Goal: Transaction & Acquisition: Subscribe to service/newsletter

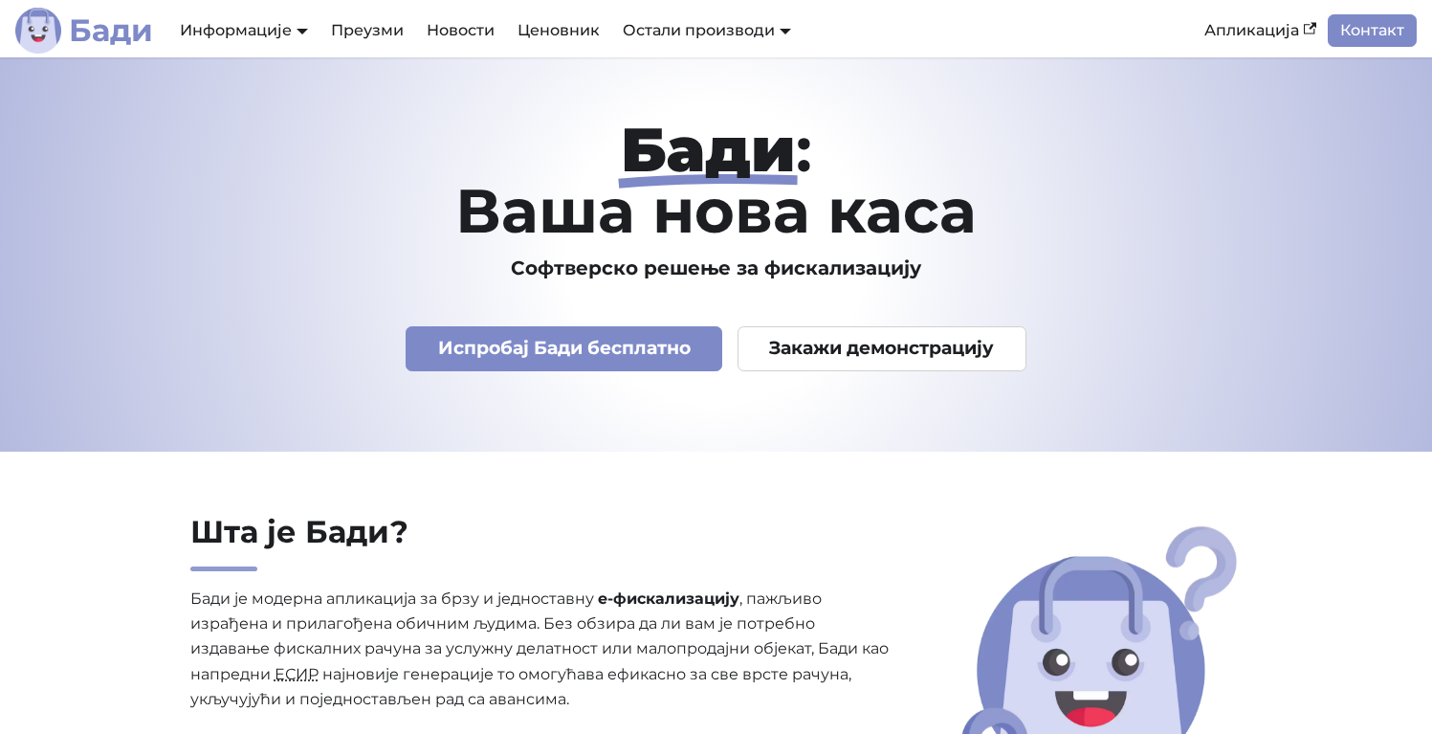
click at [125, 40] on b "Бади" at bounding box center [111, 30] width 84 height 31
click at [581, 31] on link "Ценовник" at bounding box center [558, 30] width 105 height 33
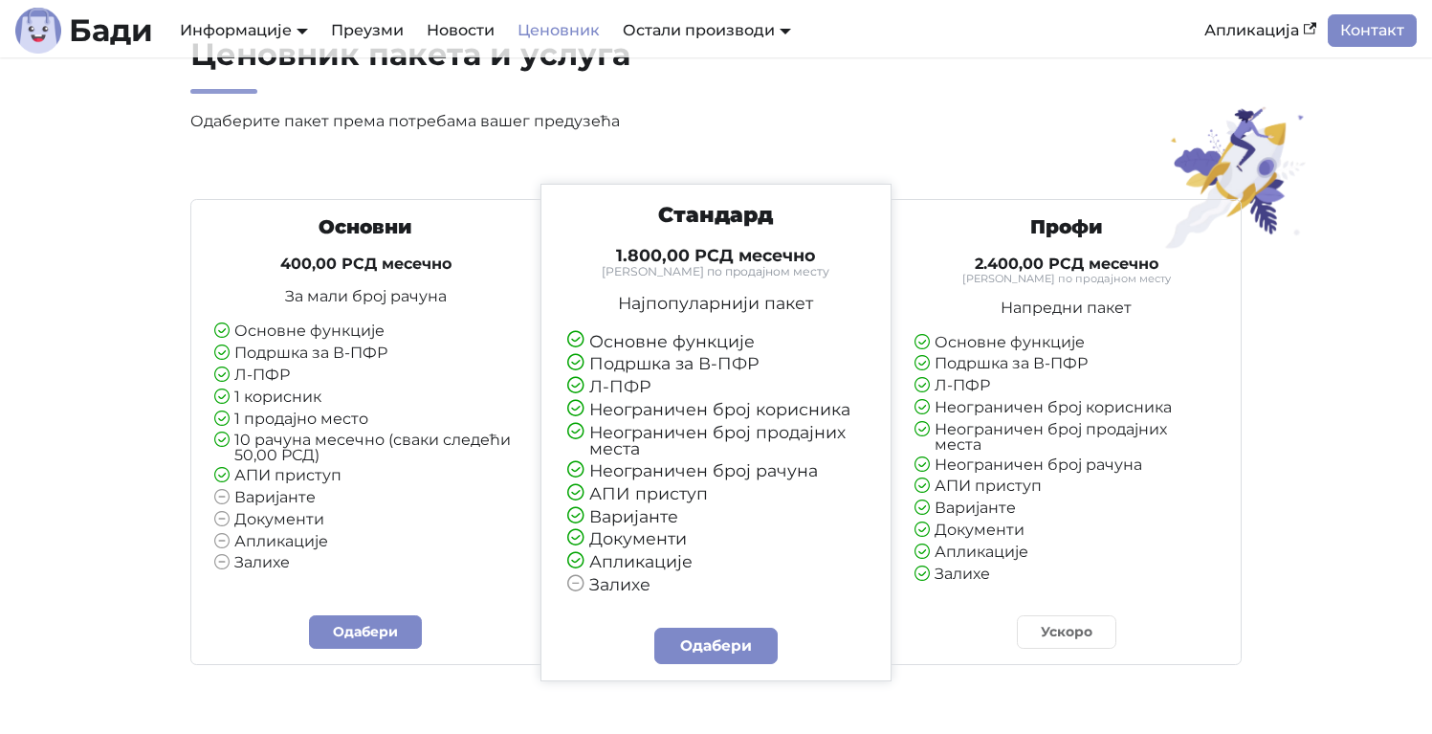
scroll to position [115, 0]
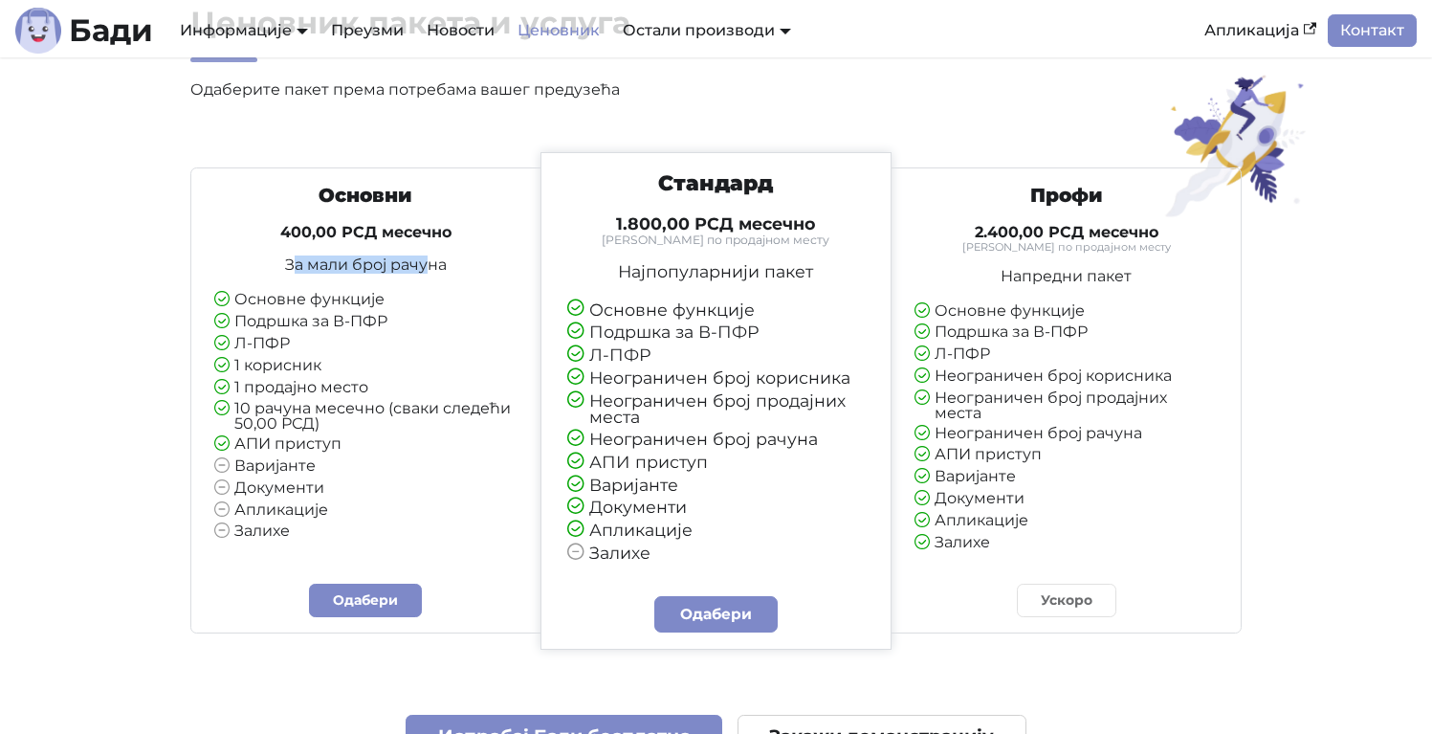
drag, startPoint x: 310, startPoint y: 269, endPoint x: 431, endPoint y: 274, distance: 121.6
click at [431, 273] on p "За мали број рачуна" at bounding box center [365, 264] width 303 height 15
drag, startPoint x: 280, startPoint y: 232, endPoint x: 334, endPoint y: 233, distance: 53.6
click at [334, 233] on h4 "400,00 РСД месечно" at bounding box center [365, 232] width 303 height 19
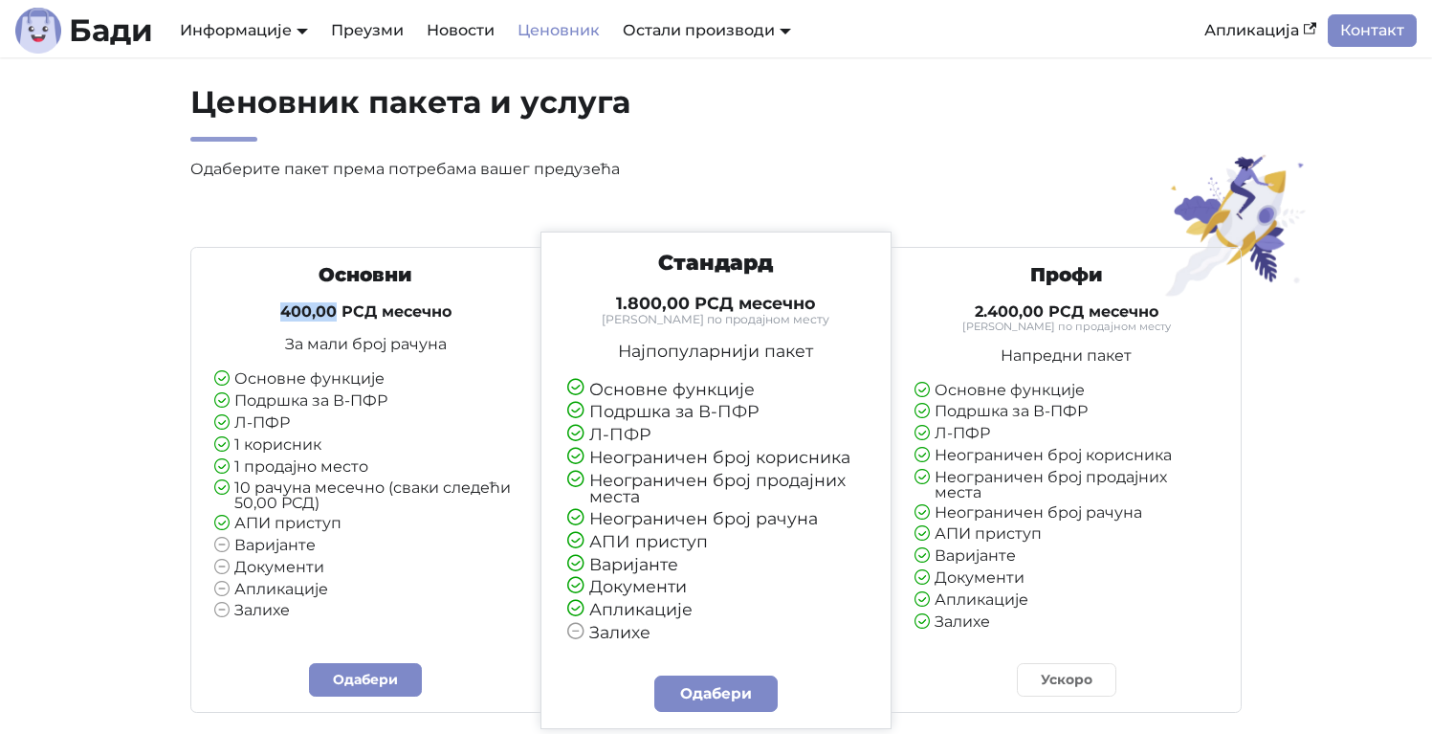
scroll to position [0, 0]
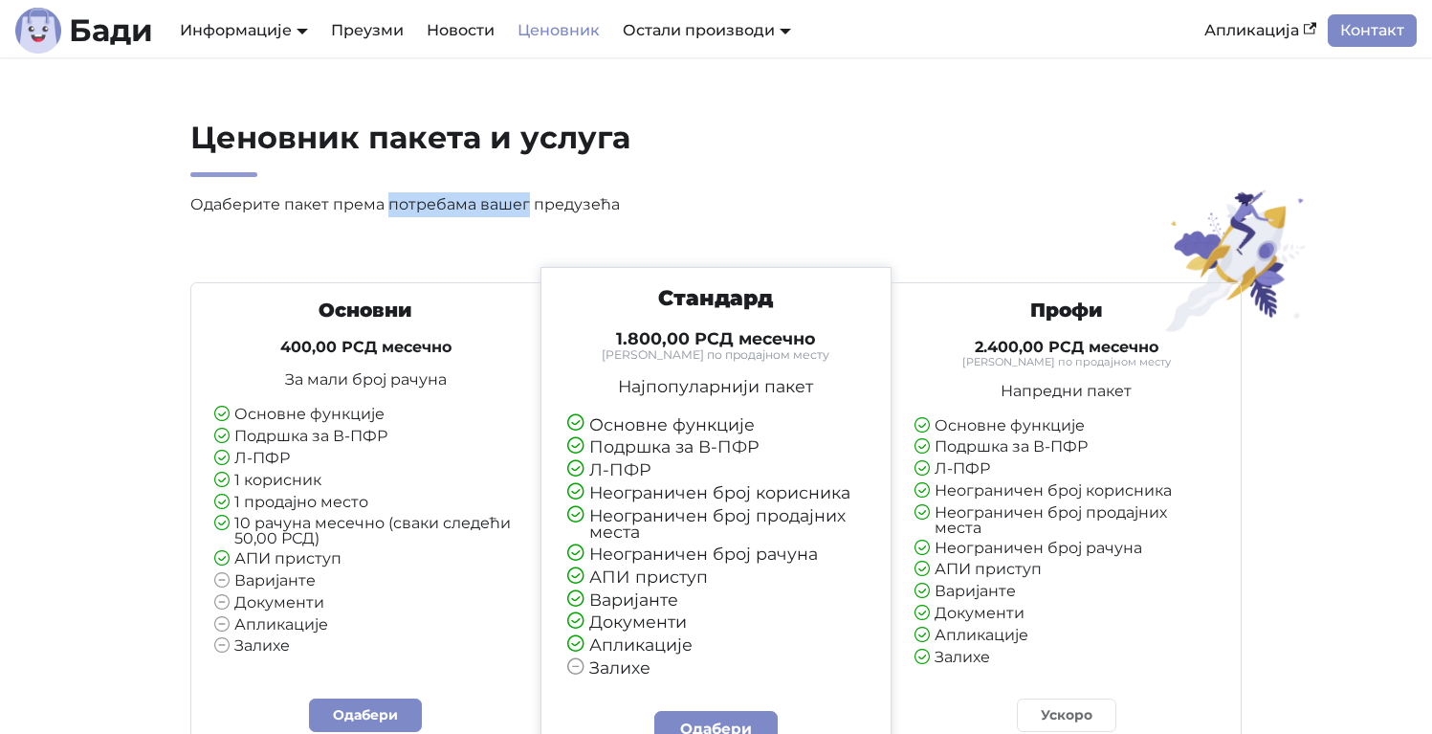
drag, startPoint x: 464, startPoint y: 212, endPoint x: 539, endPoint y: 214, distance: 74.7
click at [539, 214] on p "Одаберите пакет према потребама вашег предузећа" at bounding box center [543, 204] width 706 height 25
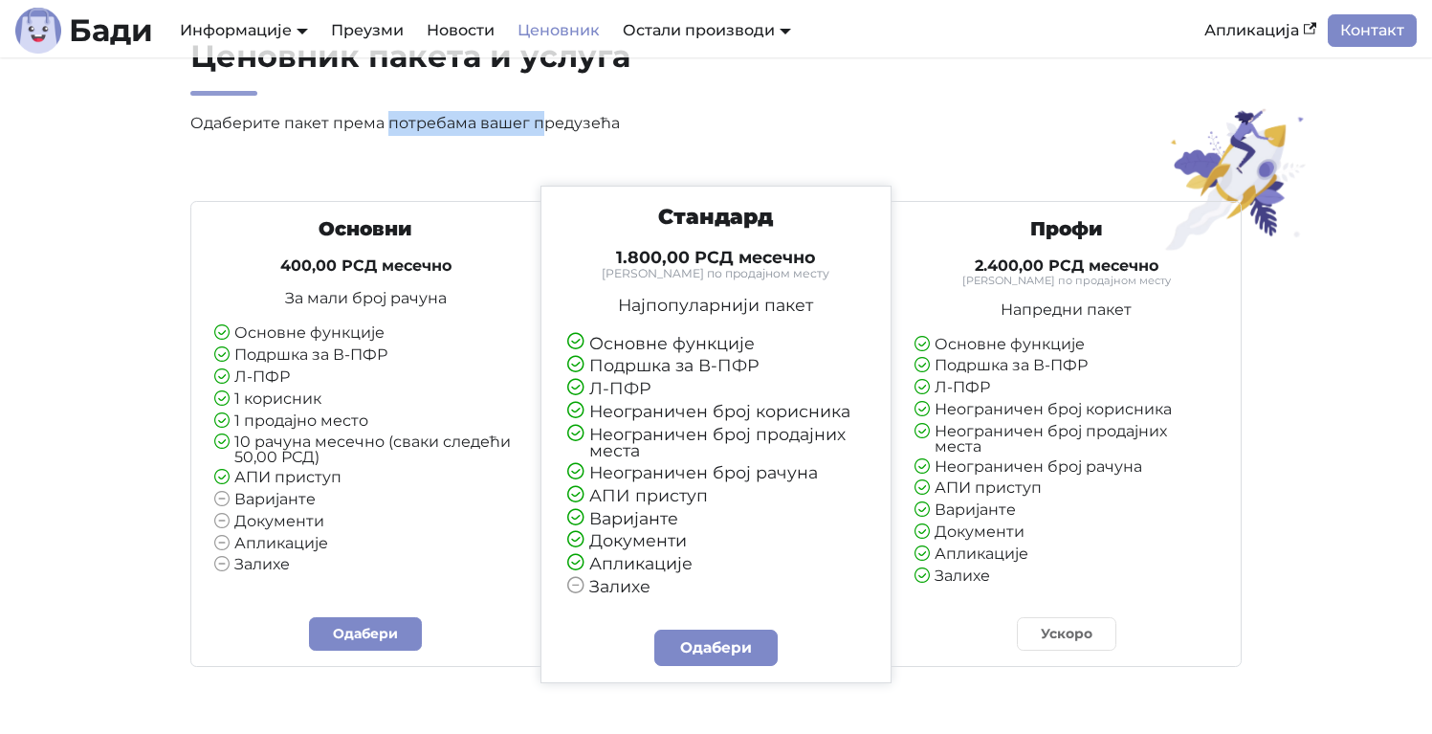
scroll to position [115, 0]
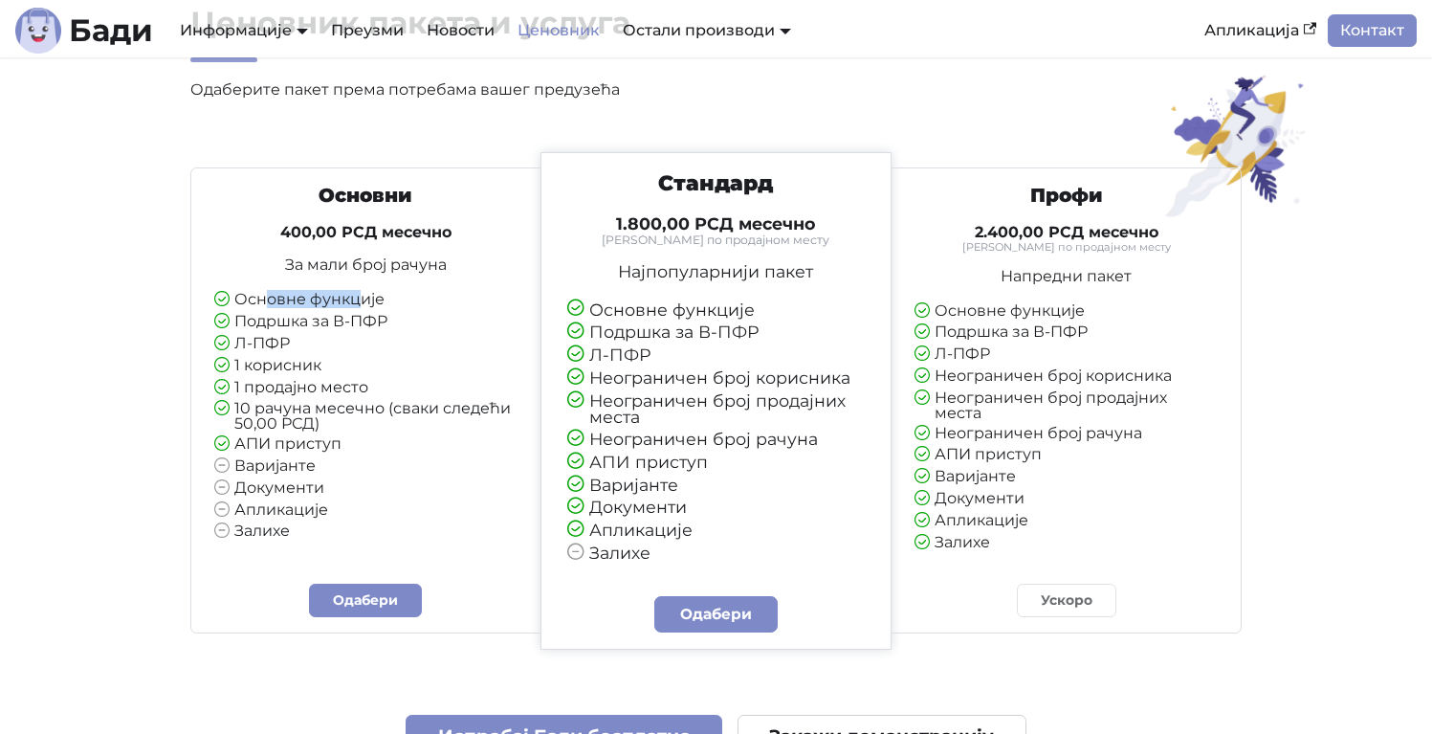
drag, startPoint x: 271, startPoint y: 300, endPoint x: 357, endPoint y: 293, distance: 86.4
click at [357, 293] on li "Основне функције" at bounding box center [365, 300] width 303 height 17
drag, startPoint x: 274, startPoint y: 322, endPoint x: 361, endPoint y: 320, distance: 87.1
click at [361, 320] on li "Подршка за В-ПФР" at bounding box center [365, 322] width 303 height 17
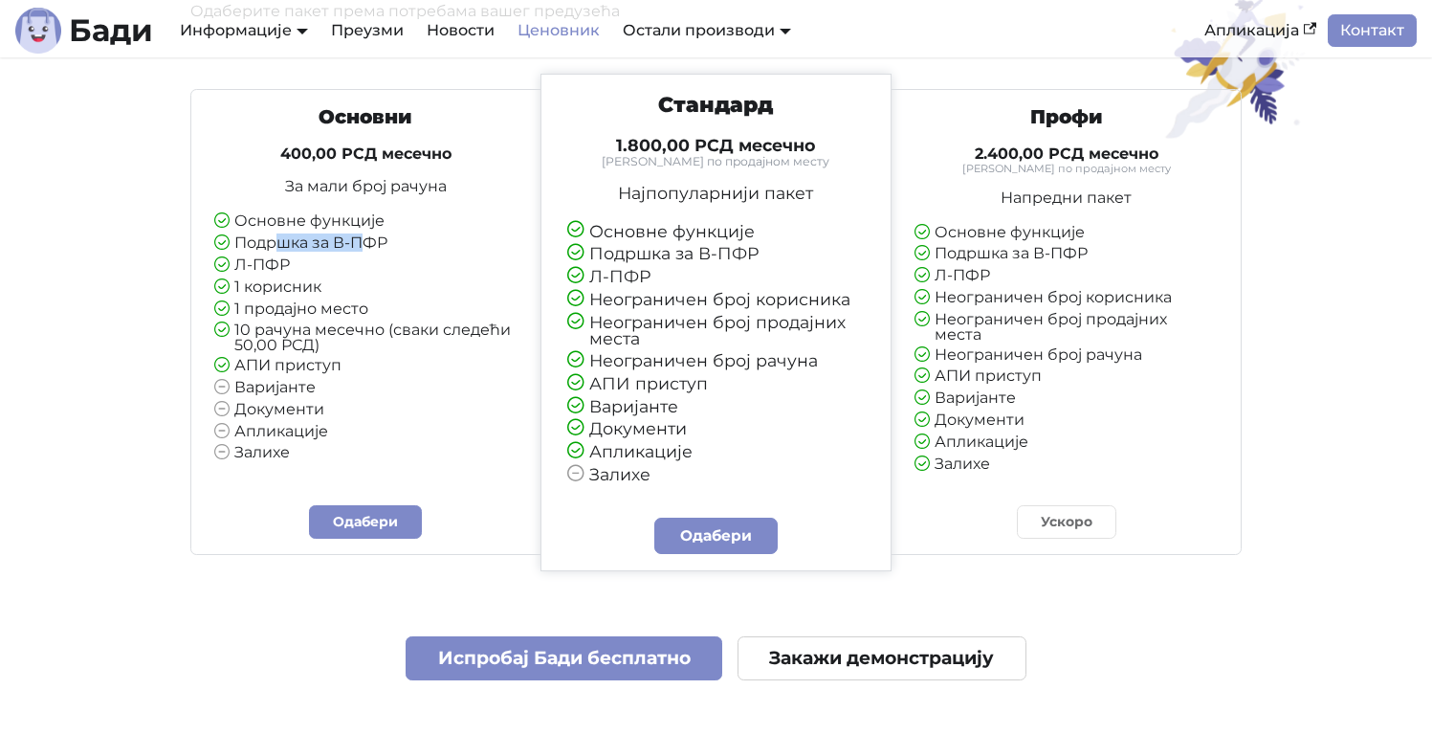
scroll to position [230, 0]
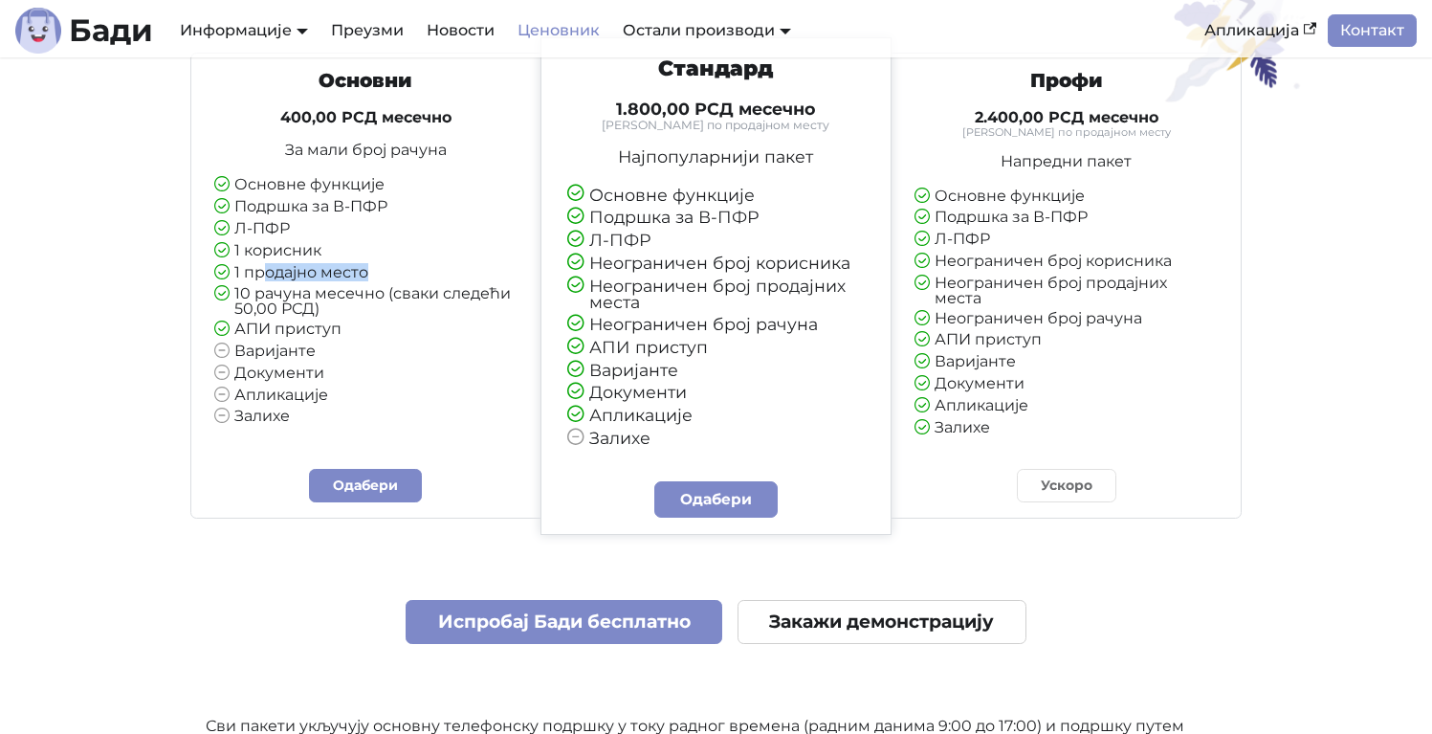
click at [323, 280] on ul "Основне функције Подршка за В-ПФР Л-ПФР 1 корисник 1 продајно место 10 рачуна м…" at bounding box center [365, 301] width 303 height 249
drag, startPoint x: 340, startPoint y: 296, endPoint x: 400, endPoint y: 295, distance: 60.3
click at [400, 295] on li "10 рачуна месечно (сваки следећи 50,00 РСД)" at bounding box center [365, 301] width 303 height 31
click at [329, 299] on li "10 рачуна месечно (сваки следећи 50,00 РСД)" at bounding box center [365, 301] width 303 height 31
drag, startPoint x: 310, startPoint y: 308, endPoint x: 236, endPoint y: 292, distance: 75.4
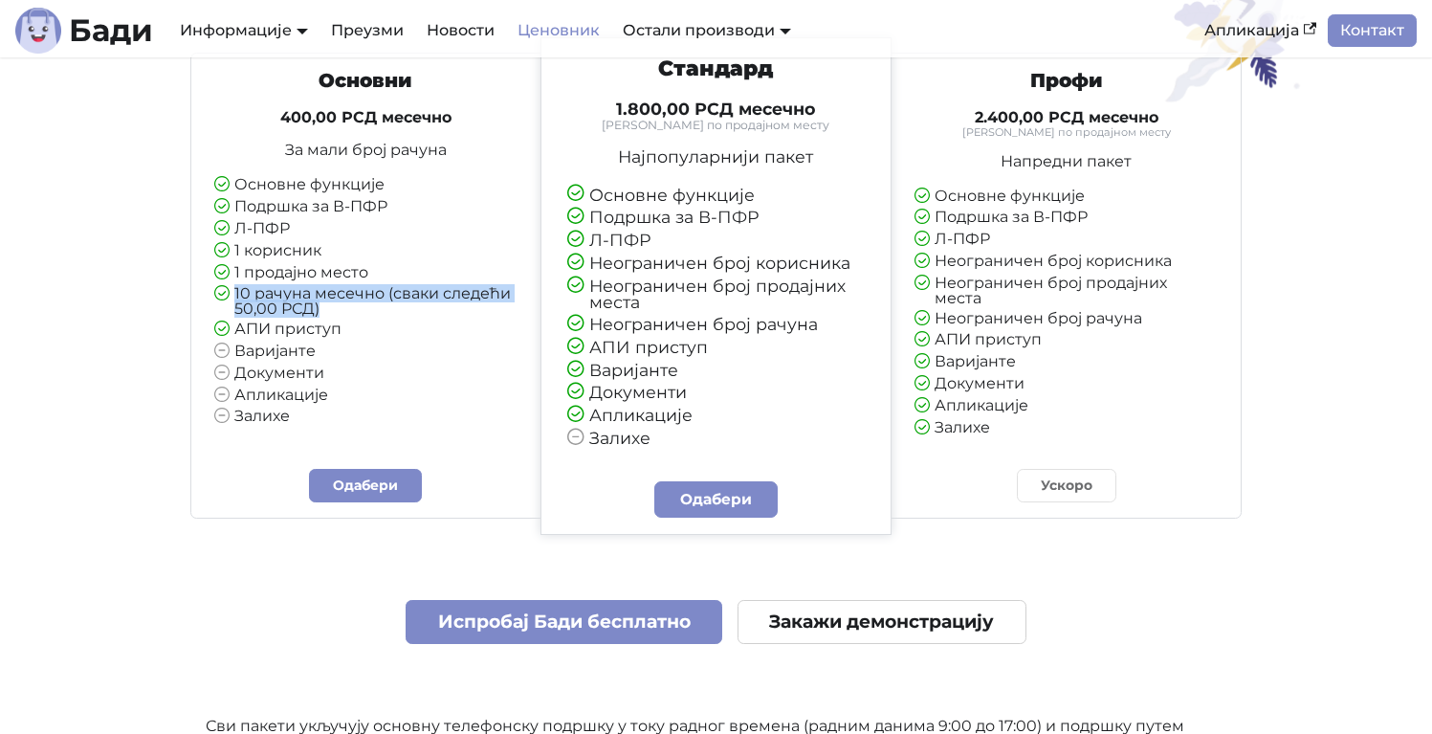
click at [236, 292] on li "10 рачуна месечно (сваки следећи 50,00 РСД)" at bounding box center [365, 301] width 303 height 31
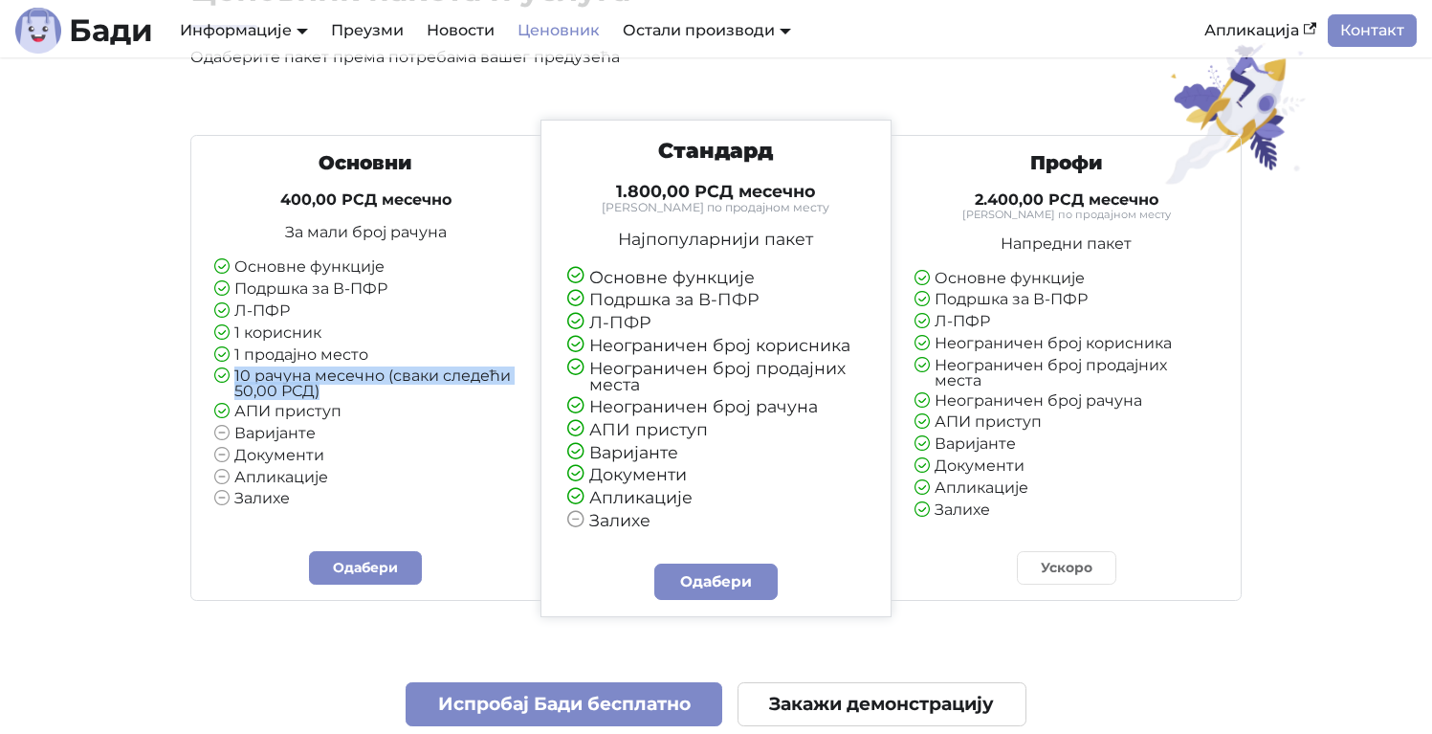
scroll to position [115, 0]
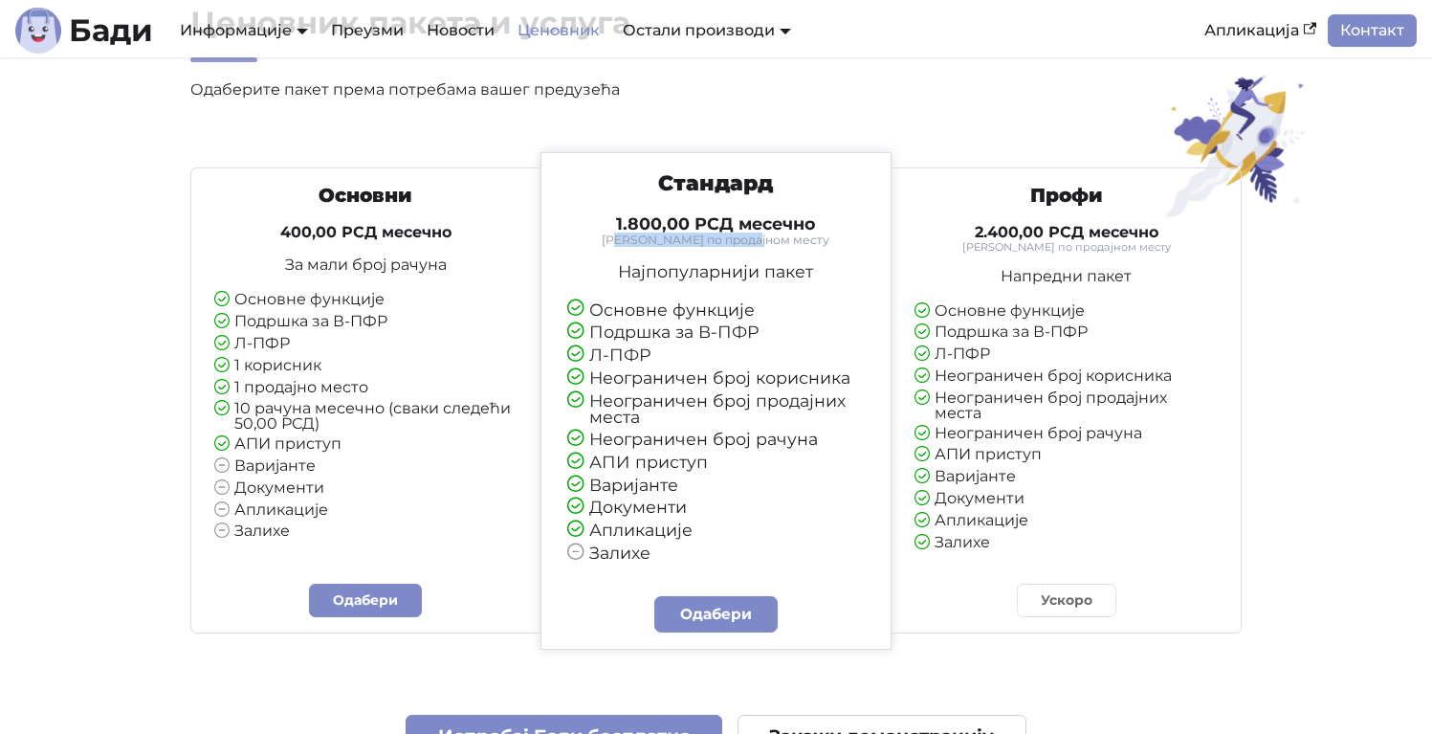
drag, startPoint x: 685, startPoint y: 240, endPoint x: 770, endPoint y: 240, distance: 85.2
click at [770, 240] on small "[PERSON_NAME] по продајном месту" at bounding box center [716, 239] width 299 height 11
click at [680, 250] on div "Стандард 1.800,00 РСД месечно Тарифирано по продајном месту Најпопуларнији паке…" at bounding box center [716, 365] width 332 height 391
drag, startPoint x: 733, startPoint y: 248, endPoint x: 640, endPoint y: 248, distance: 92.8
click at [640, 248] on div "Стандард 1.800,00 РСД месечно Тарифирано по продајном месту Најпопуларнији паке…" at bounding box center [716, 365] width 332 height 391
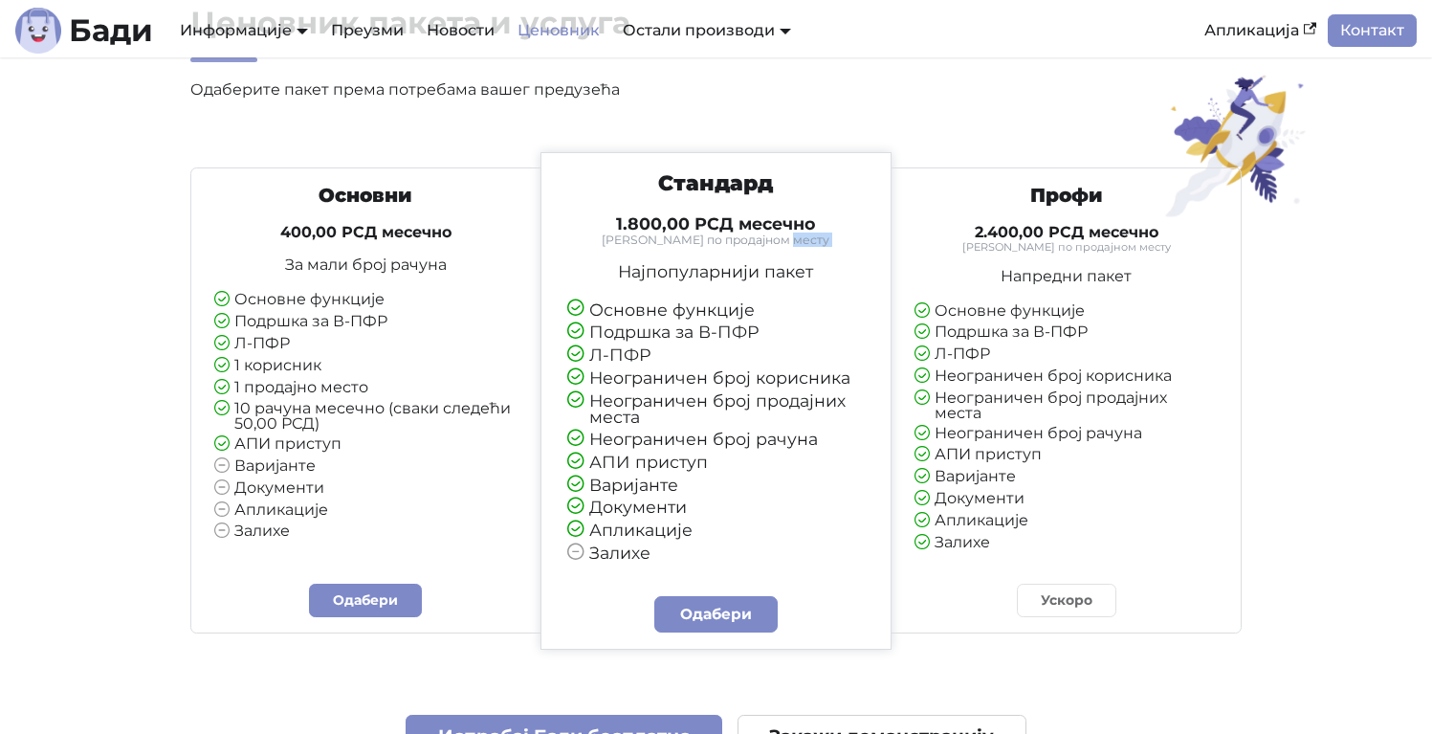
drag, startPoint x: 636, startPoint y: 260, endPoint x: 801, endPoint y: 271, distance: 164.9
click at [801, 271] on body "Пређи на главни садржај [PERSON_NAME] Информације Документација АПИ Документаци…" at bounding box center [716, 252] width 1432 height 734
click at [788, 274] on p "Најпопуларнији пакет" at bounding box center [716, 271] width 299 height 17
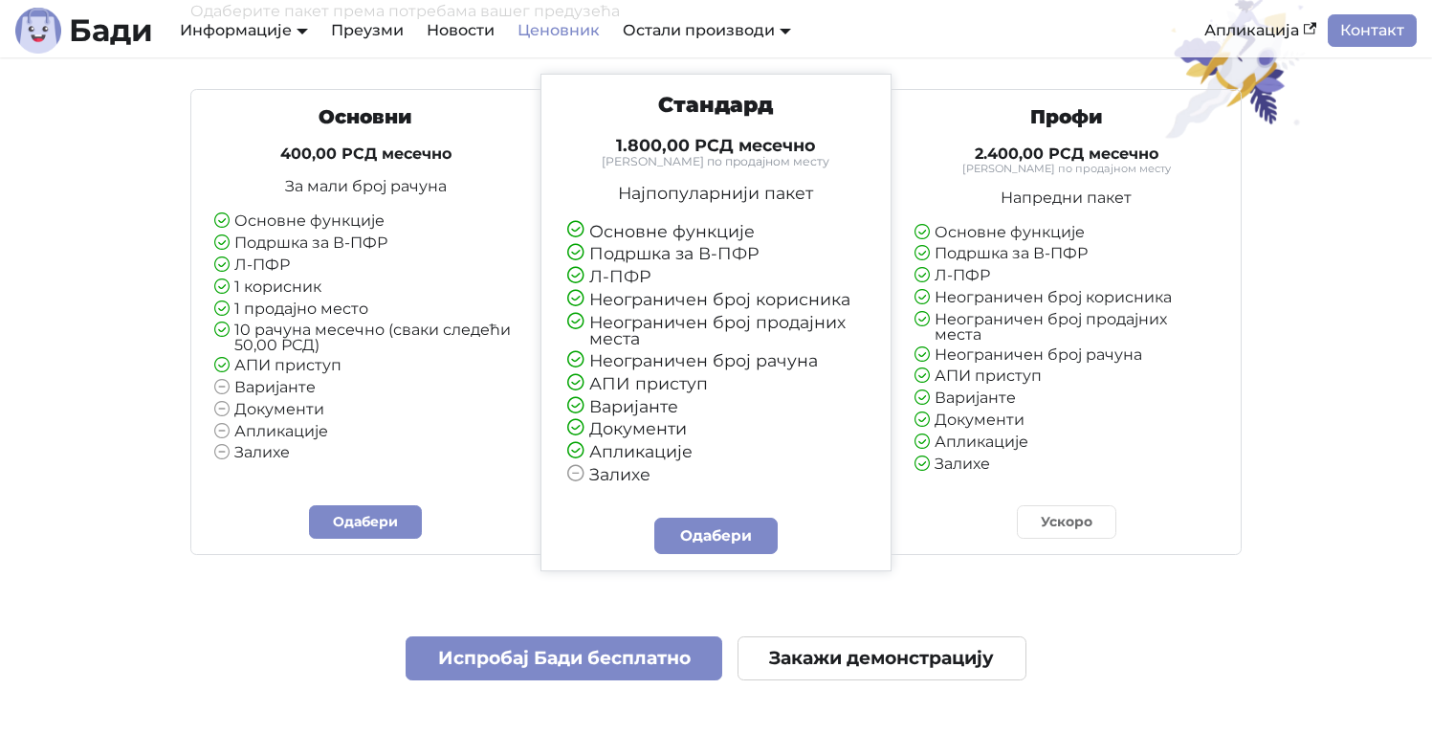
scroll to position [230, 0]
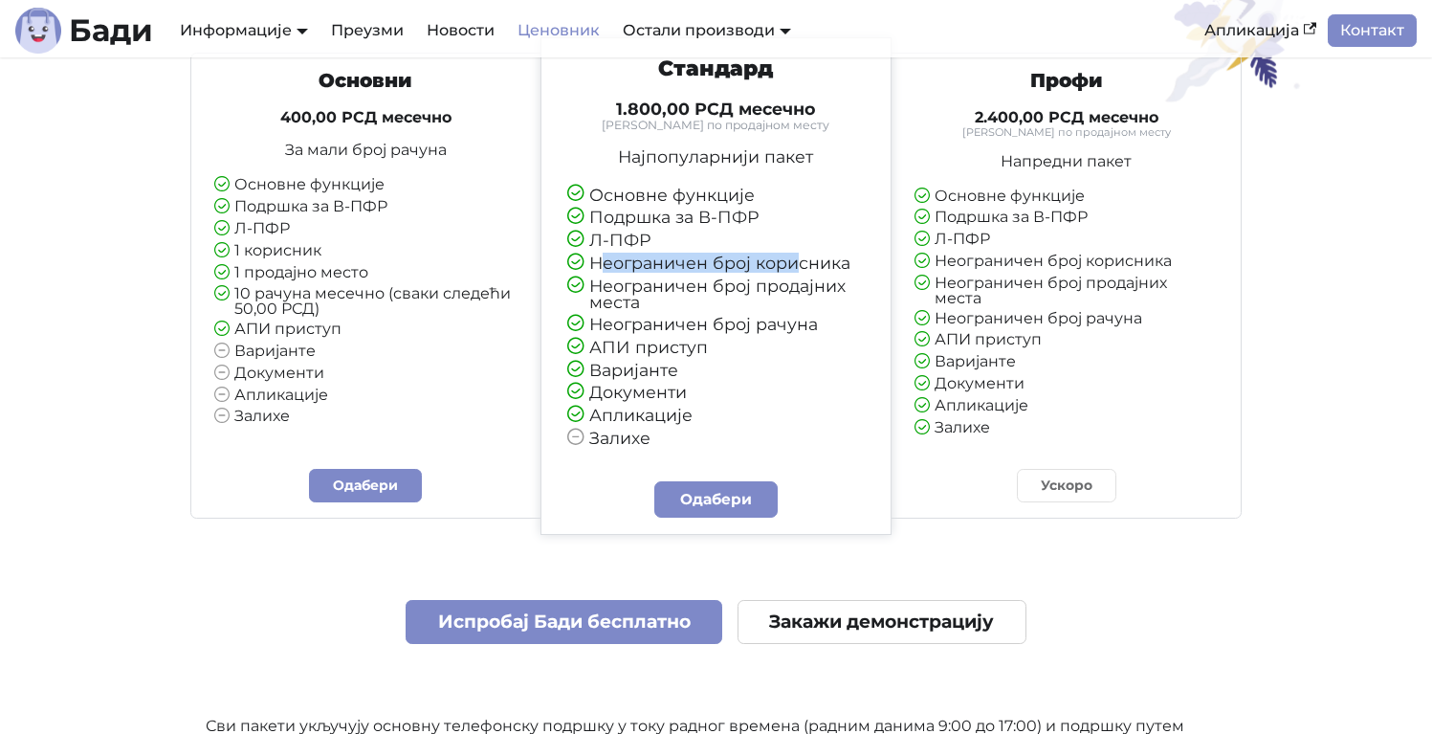
drag, startPoint x: 607, startPoint y: 269, endPoint x: 801, endPoint y: 267, distance: 194.2
click at [801, 267] on li "Неограничен број корисника" at bounding box center [716, 263] width 299 height 18
drag, startPoint x: 646, startPoint y: 291, endPoint x: 787, endPoint y: 288, distance: 141.6
click at [787, 288] on li "Неограничен број продајних места" at bounding box center [716, 293] width 299 height 33
drag, startPoint x: 712, startPoint y: 322, endPoint x: 776, endPoint y: 323, distance: 64.1
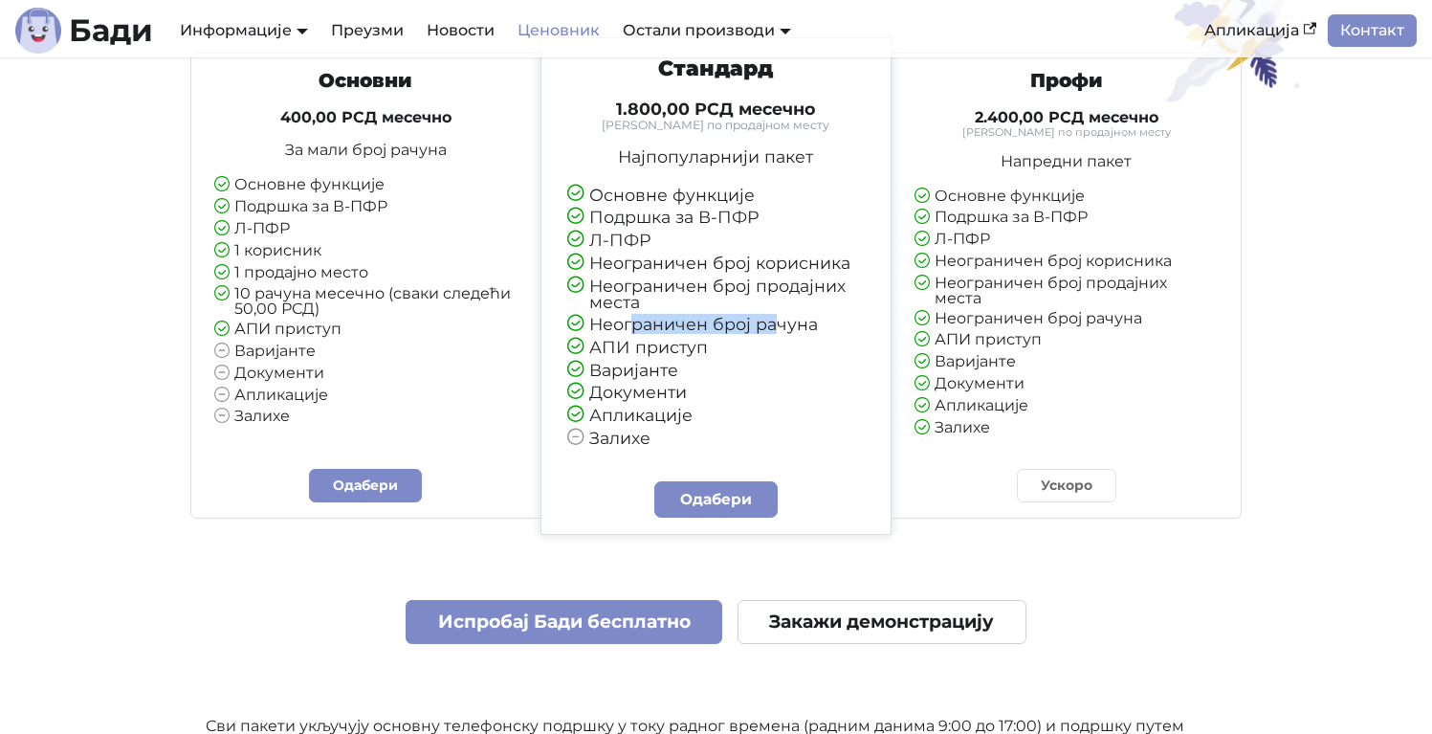
click at [776, 323] on li "Неограничен број рачуна" at bounding box center [716, 325] width 299 height 18
drag, startPoint x: 636, startPoint y: 282, endPoint x: 814, endPoint y: 279, distance: 178.0
click at [814, 279] on li "Неограничен број продајних места" at bounding box center [716, 293] width 299 height 33
drag, startPoint x: 608, startPoint y: 328, endPoint x: 783, endPoint y: 324, distance: 174.2
click at [783, 324] on li "Неограничен број рачуна" at bounding box center [716, 325] width 299 height 18
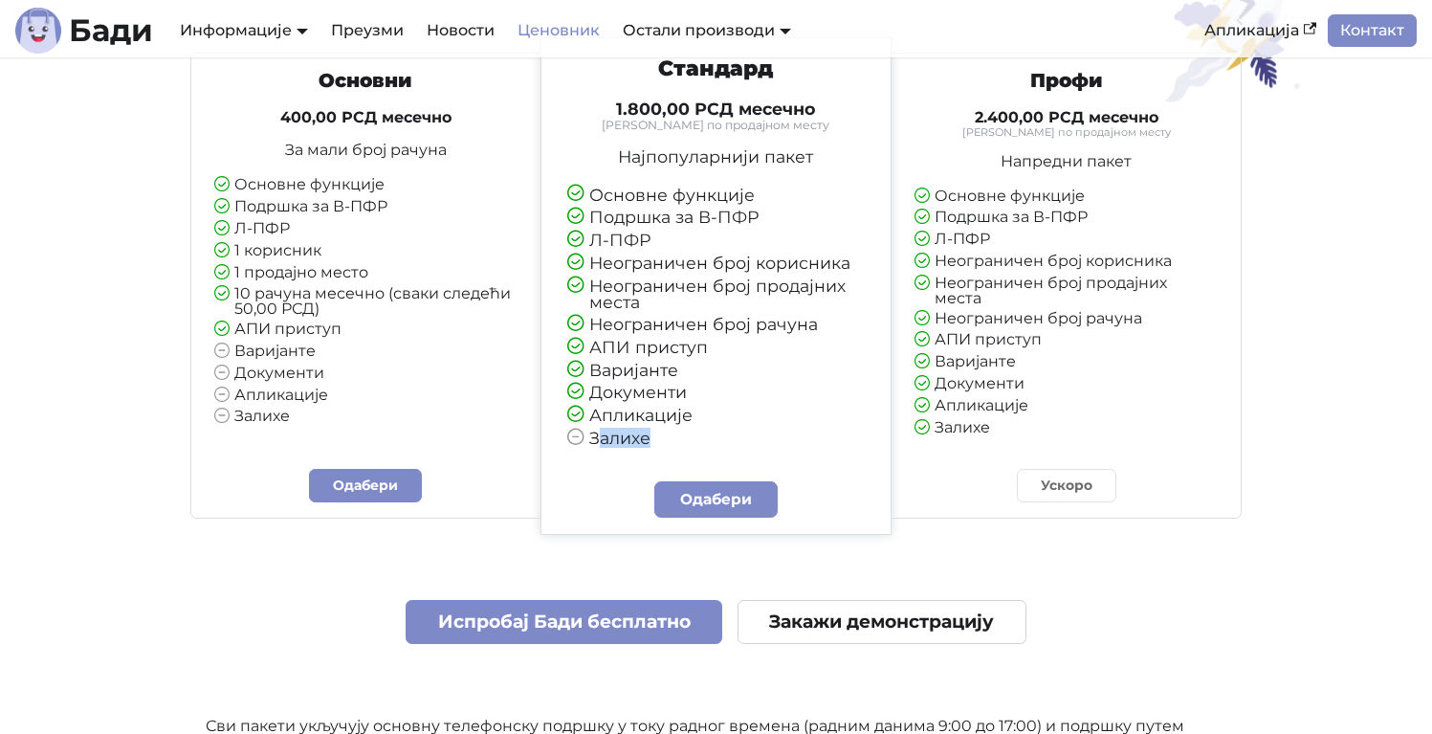
drag, startPoint x: 604, startPoint y: 443, endPoint x: 647, endPoint y: 442, distance: 43.1
click at [647, 442] on li "Залихе" at bounding box center [716, 439] width 299 height 18
click at [634, 406] on div at bounding box center [634, 406] width 0 height 0
click at [611, 421] on li "Апликације" at bounding box center [716, 416] width 299 height 18
click at [978, 420] on li "Залихе" at bounding box center [1066, 428] width 303 height 17
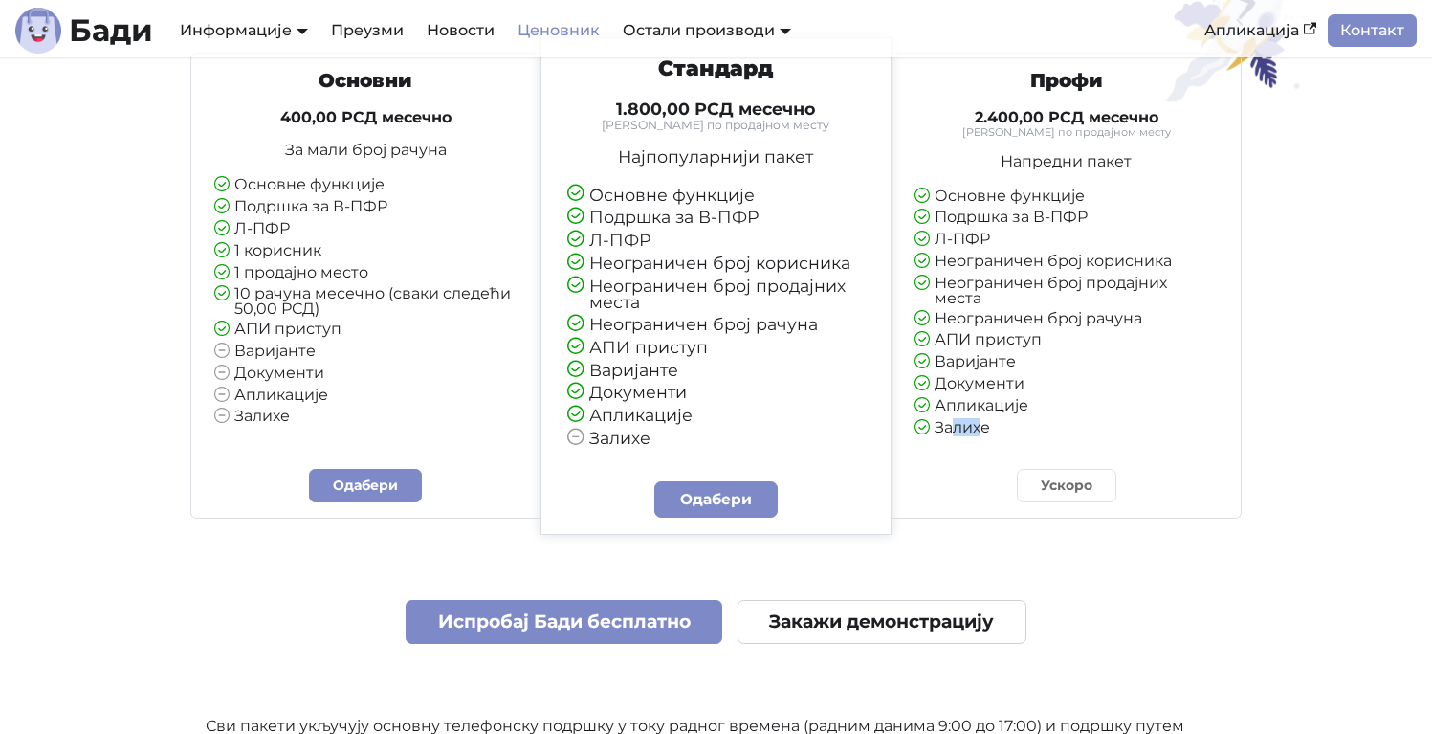
click at [956, 421] on li "Залихе" at bounding box center [1066, 428] width 303 height 17
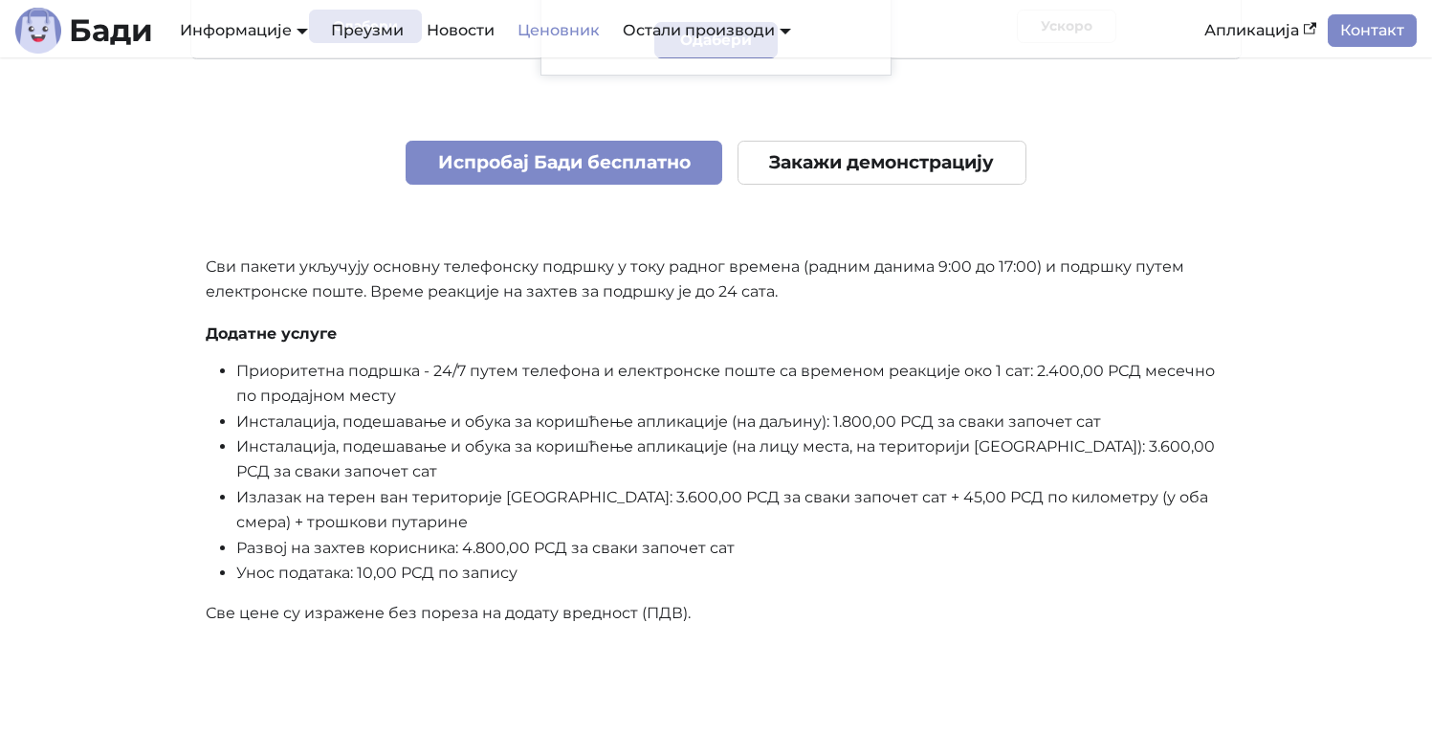
scroll to position [804, 0]
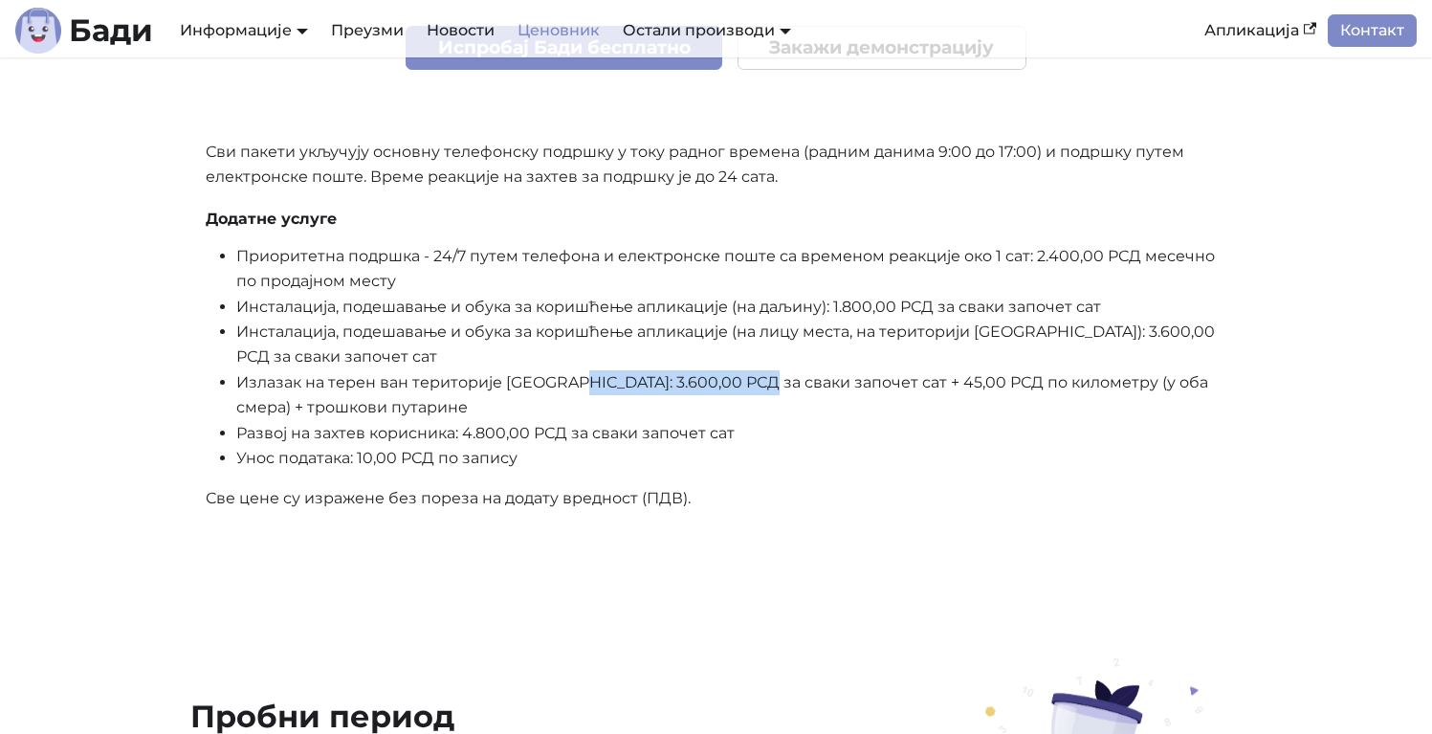
drag, startPoint x: 579, startPoint y: 389, endPoint x: 760, endPoint y: 398, distance: 181.0
click at [760, 398] on li "Излазак на терен ван територије [GEOGRAPHIC_DATA]: 3.600,00 РСД за сваки започе…" at bounding box center [731, 395] width 991 height 51
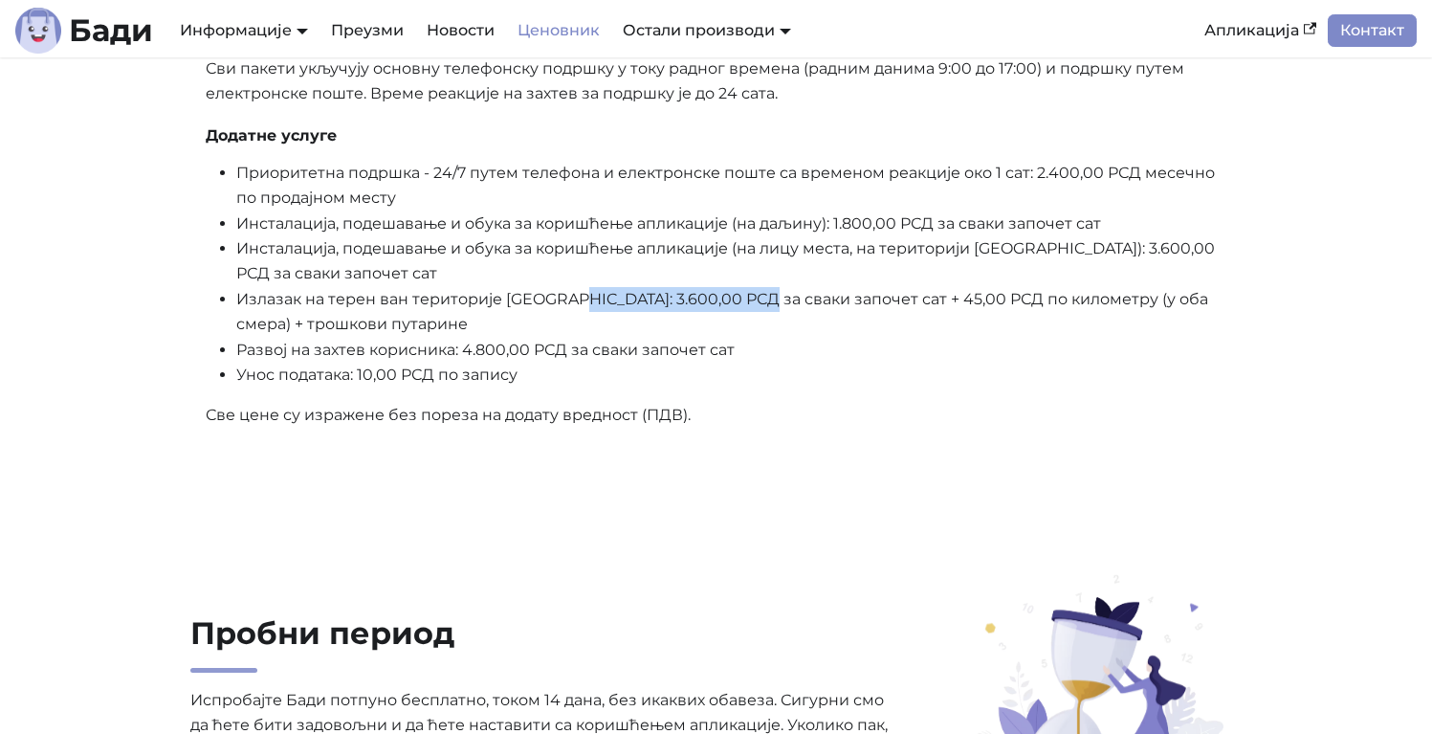
scroll to position [918, 0]
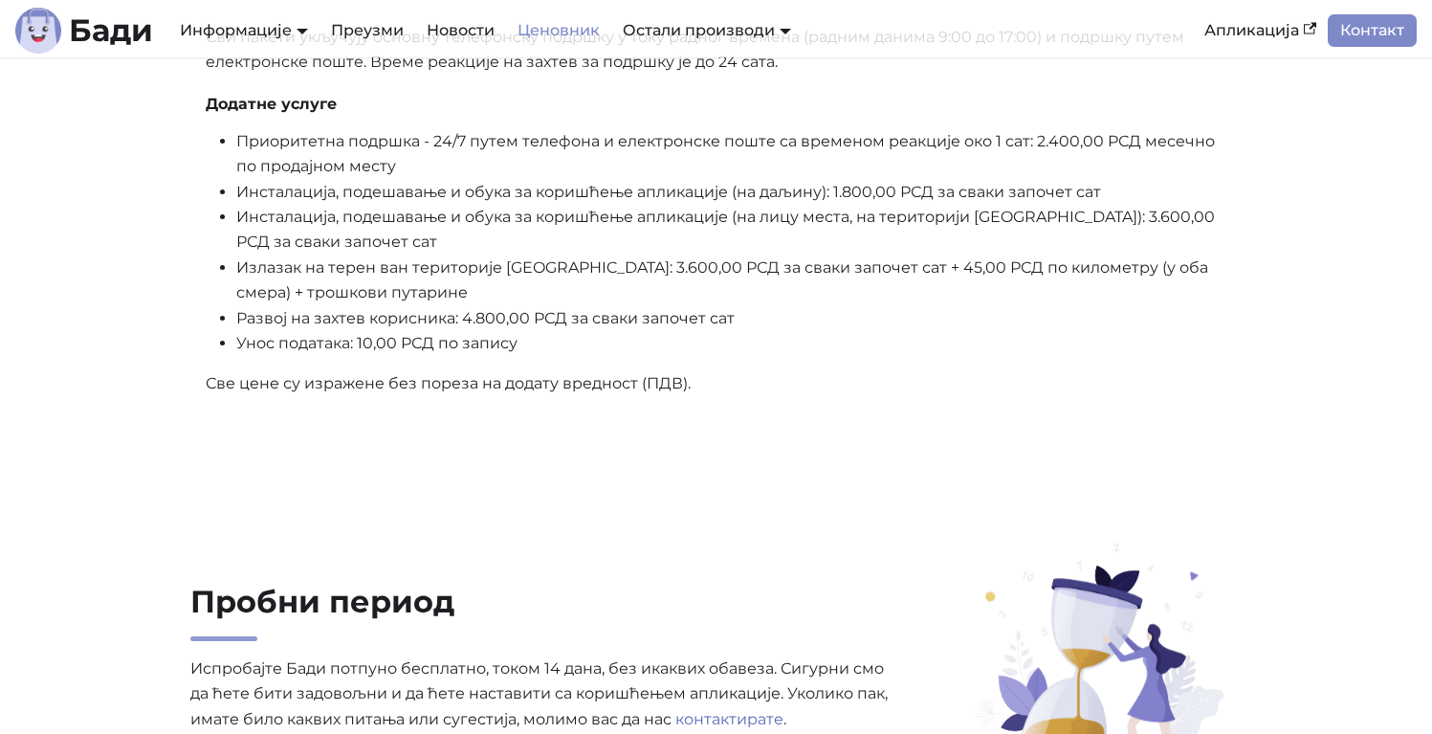
click at [462, 293] on li "Излазак на терен ван територије [GEOGRAPHIC_DATA]: 3.600,00 РСД за сваки започе…" at bounding box center [731, 280] width 991 height 51
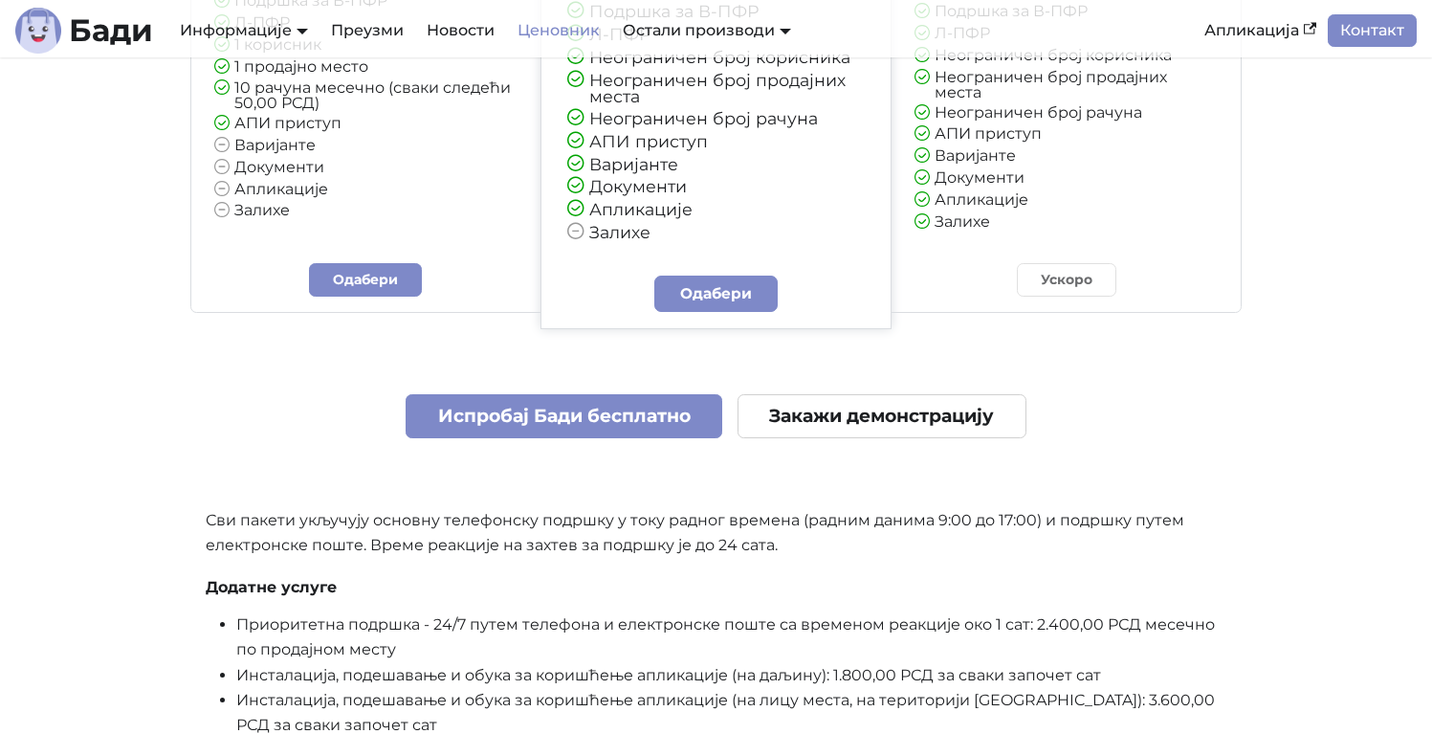
scroll to position [206, 0]
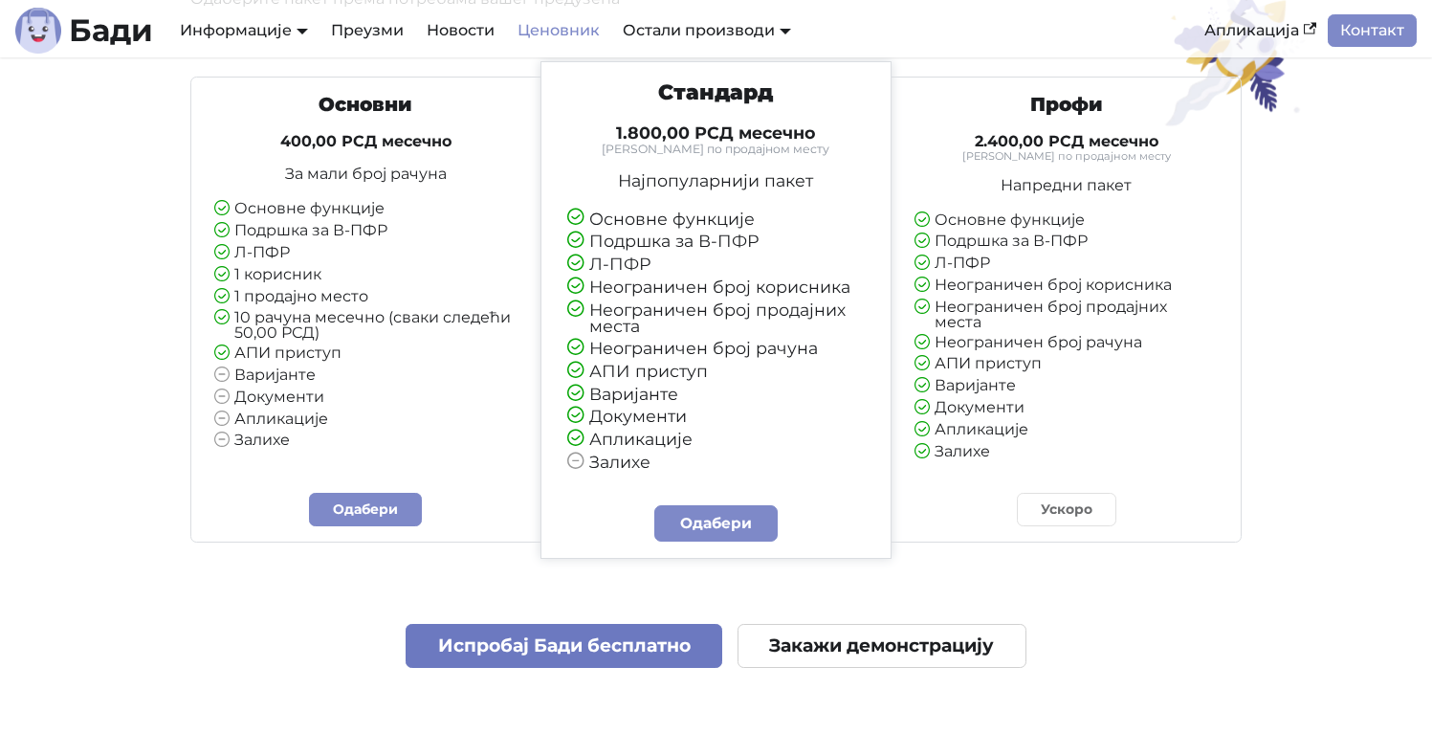
click at [588, 661] on link "Испробај Бади бесплатно" at bounding box center [564, 646] width 317 height 45
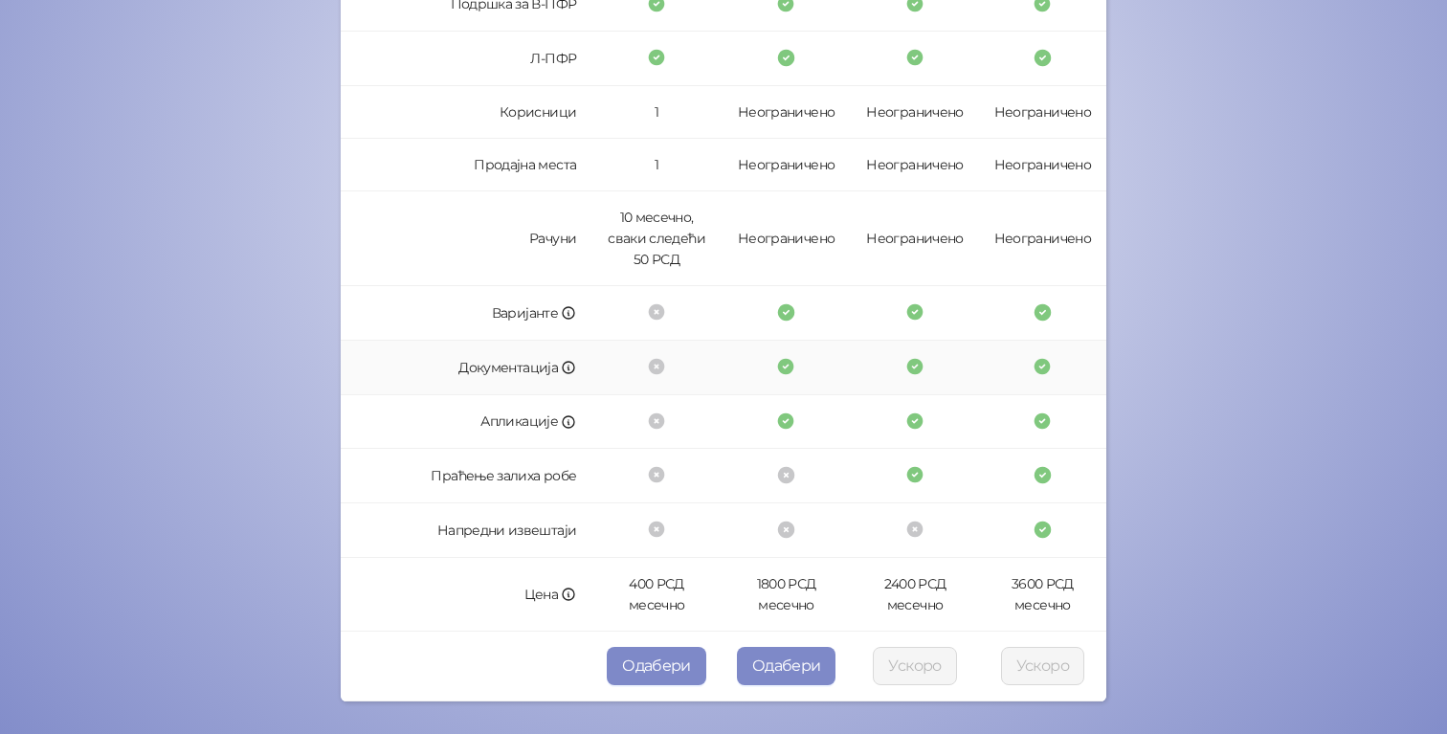
scroll to position [513, 0]
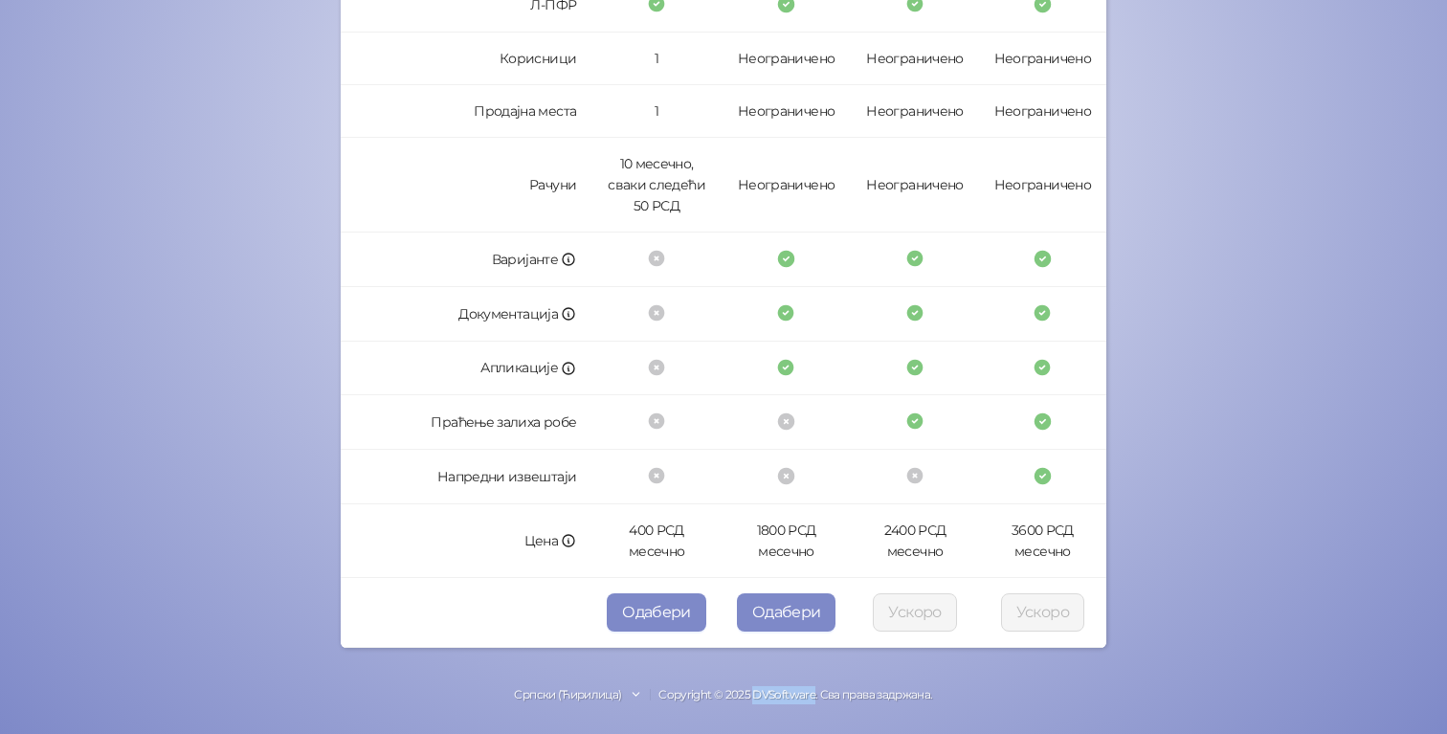
drag, startPoint x: 807, startPoint y: 695, endPoint x: 749, endPoint y: 691, distance: 57.5
click at [749, 691] on div "Српски (Ћирилица) Copyright © 2025 DVSoftware. Сва права задржана." at bounding box center [723, 695] width 1447 height 18
